Goal: Navigation & Orientation: Find specific page/section

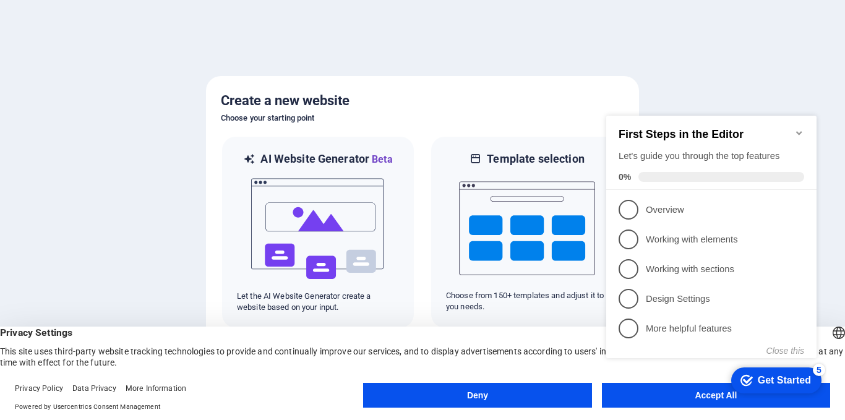
click at [118, 127] on div at bounding box center [422, 210] width 845 height 420
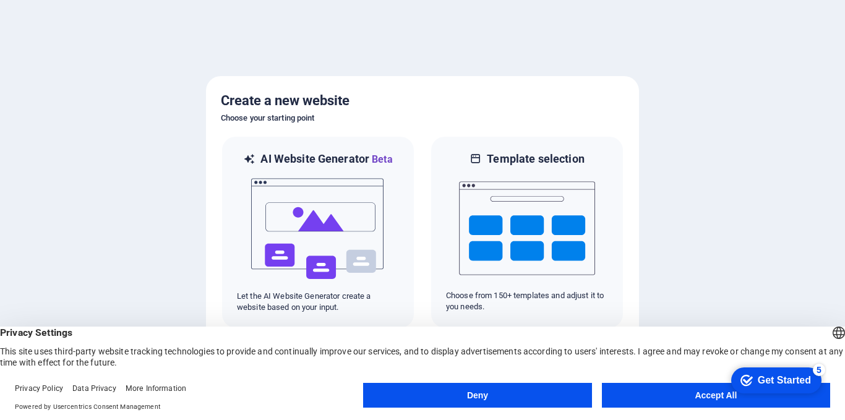
click at [675, 396] on button "Accept All" at bounding box center [716, 395] width 228 height 25
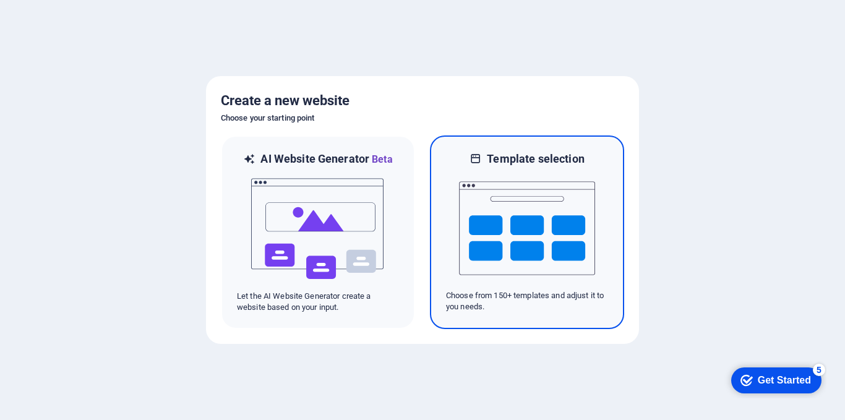
click at [491, 246] on img at bounding box center [527, 228] width 136 height 124
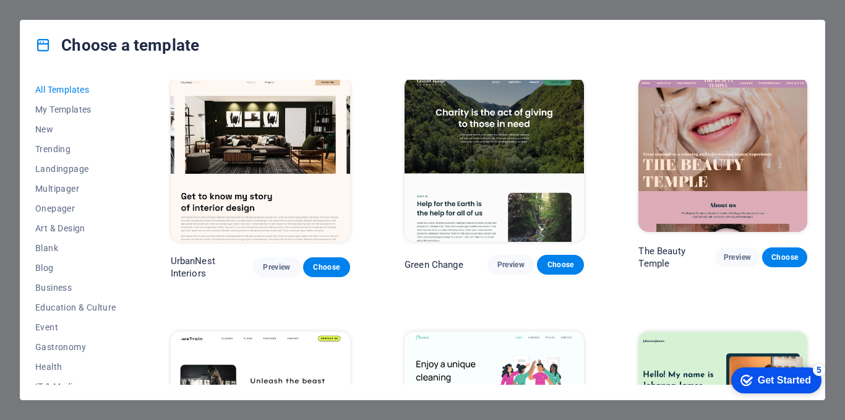
scroll to position [1237, 0]
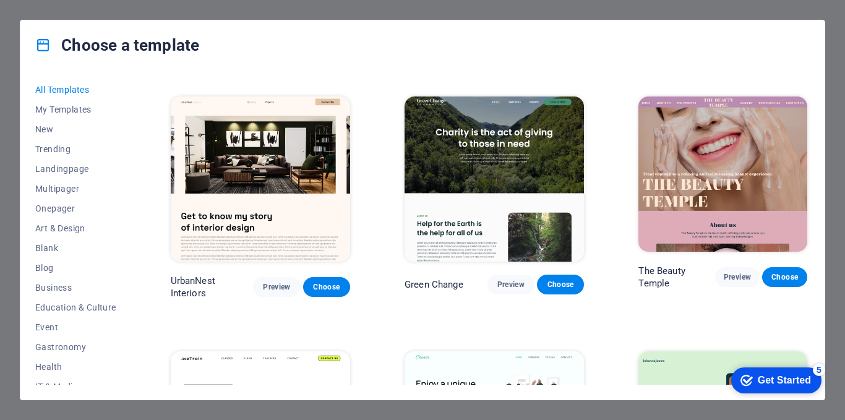
click at [0, 158] on div "Choose a template All Templates My Templates New Trending Landingpage Multipage…" at bounding box center [422, 210] width 845 height 420
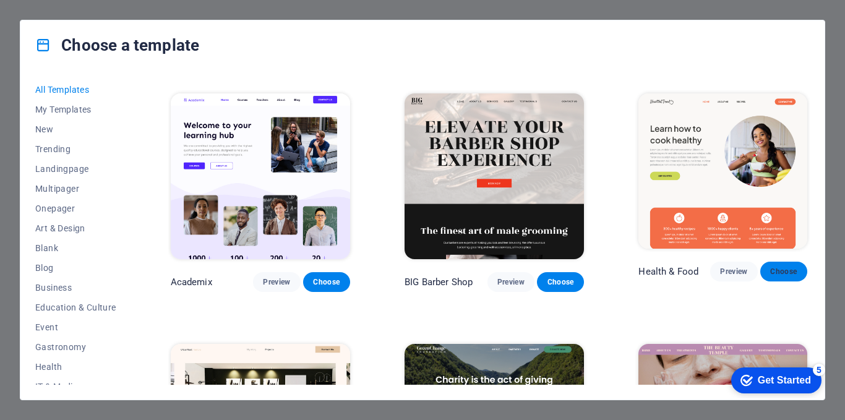
scroll to position [681, 0]
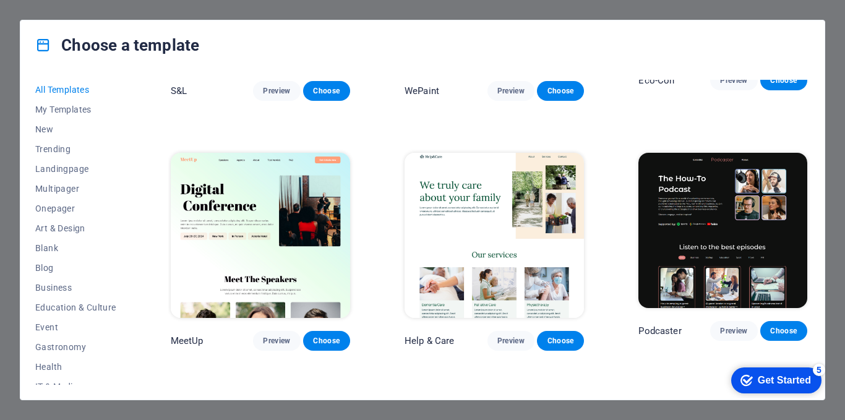
click at [523, 4] on div "Choose a template All Templates My Templates New Trending Landingpage Multipage…" at bounding box center [422, 210] width 845 height 420
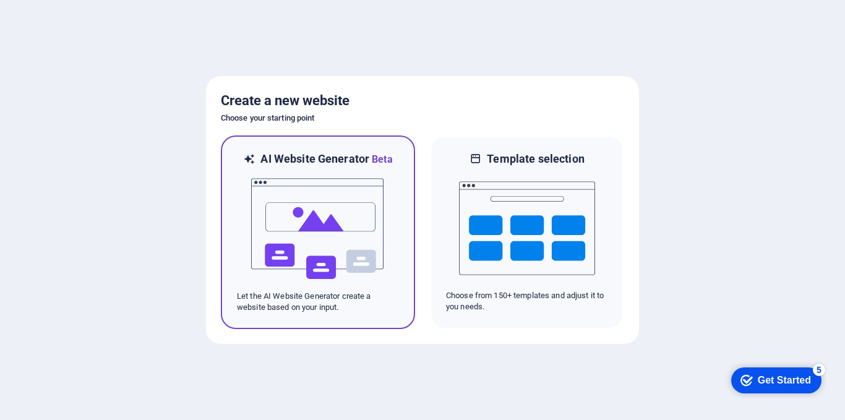
click at [330, 241] on img at bounding box center [318, 229] width 136 height 124
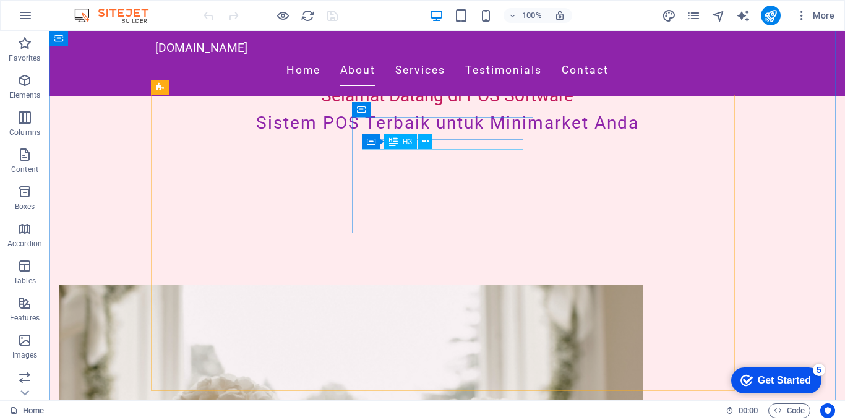
scroll to position [557, 0]
